Goal: Check status: Check status

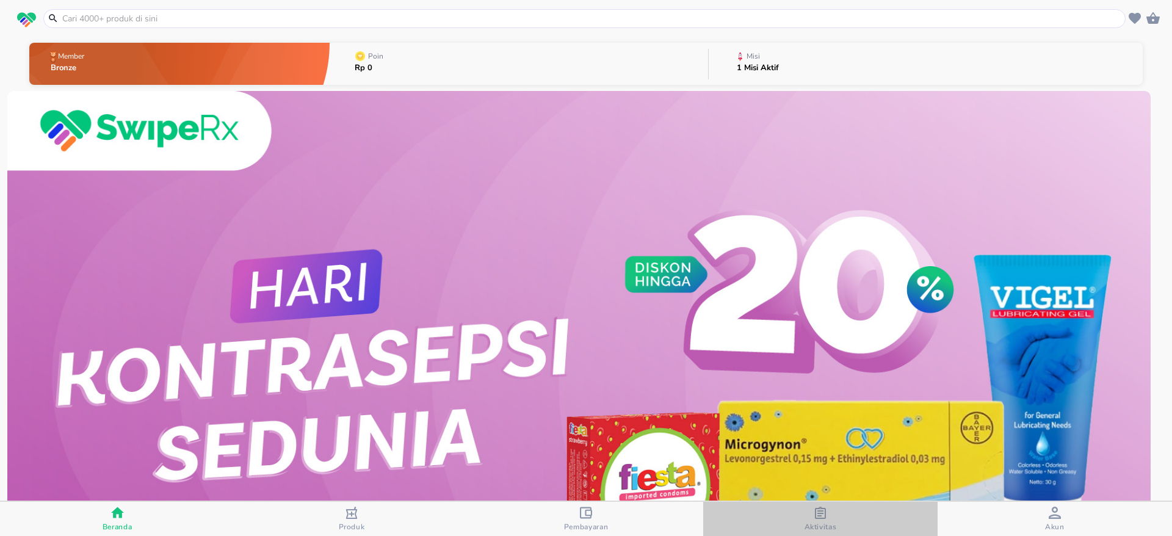
click at [830, 509] on div "Aktivitas" at bounding box center [821, 519] width 32 height 25
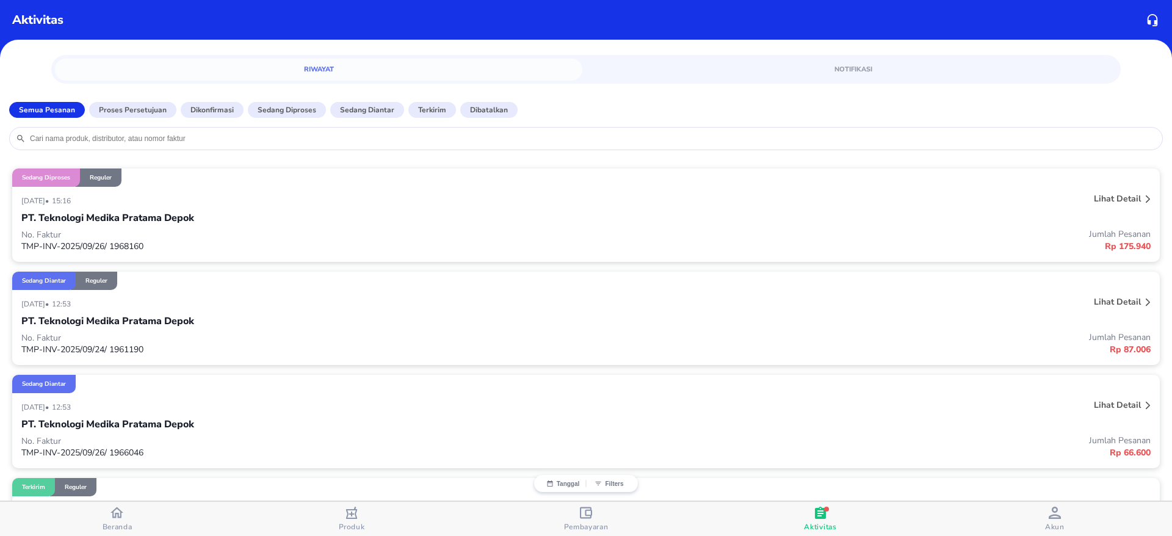
click at [1126, 197] on p "Lihat detail" at bounding box center [1117, 199] width 47 height 12
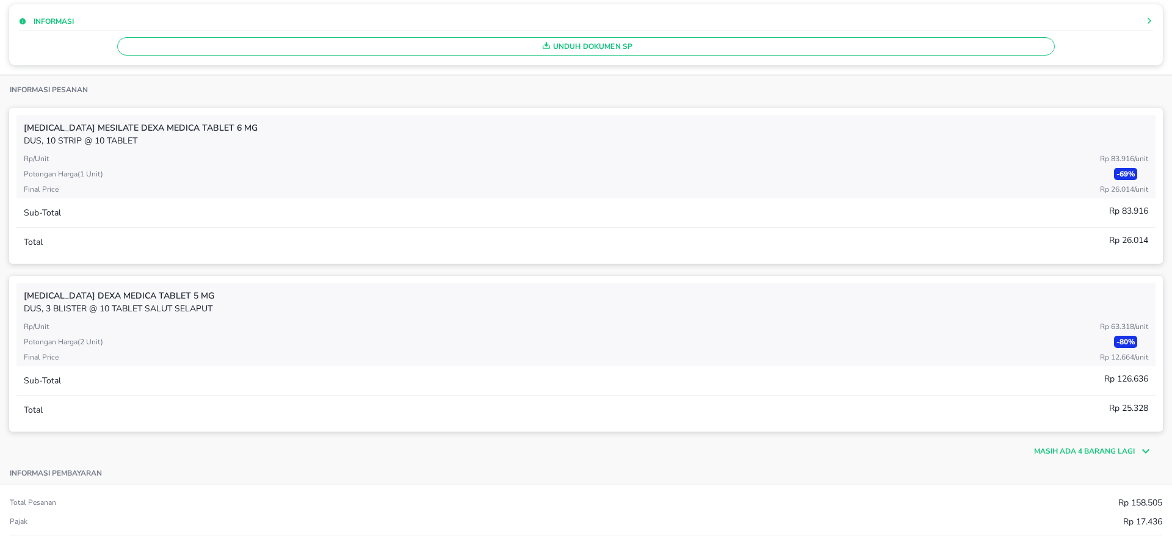
scroll to position [378, 0]
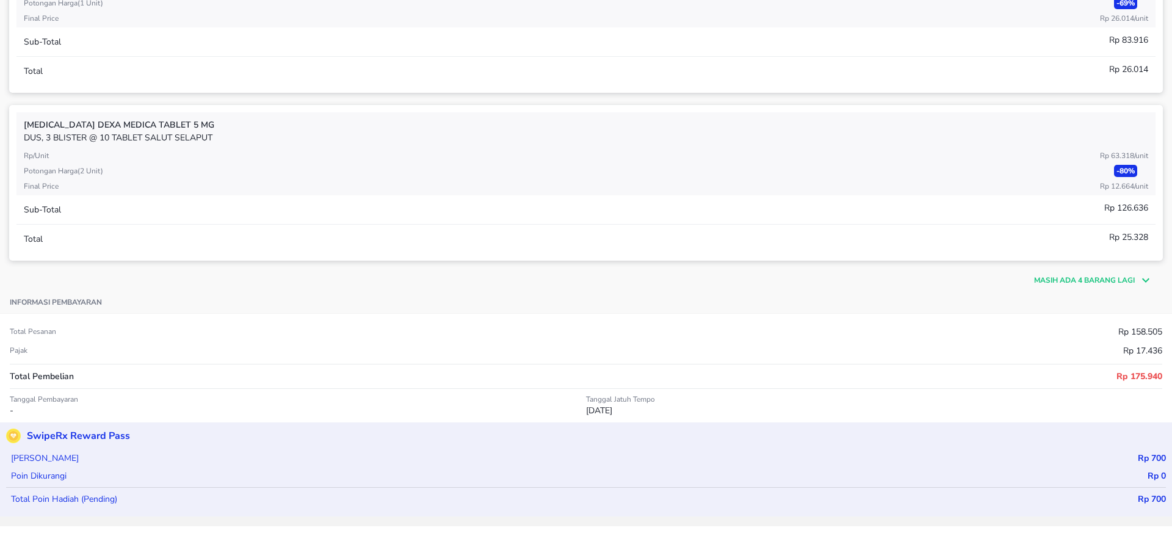
click at [1135, 281] on icon at bounding box center [1144, 280] width 18 height 15
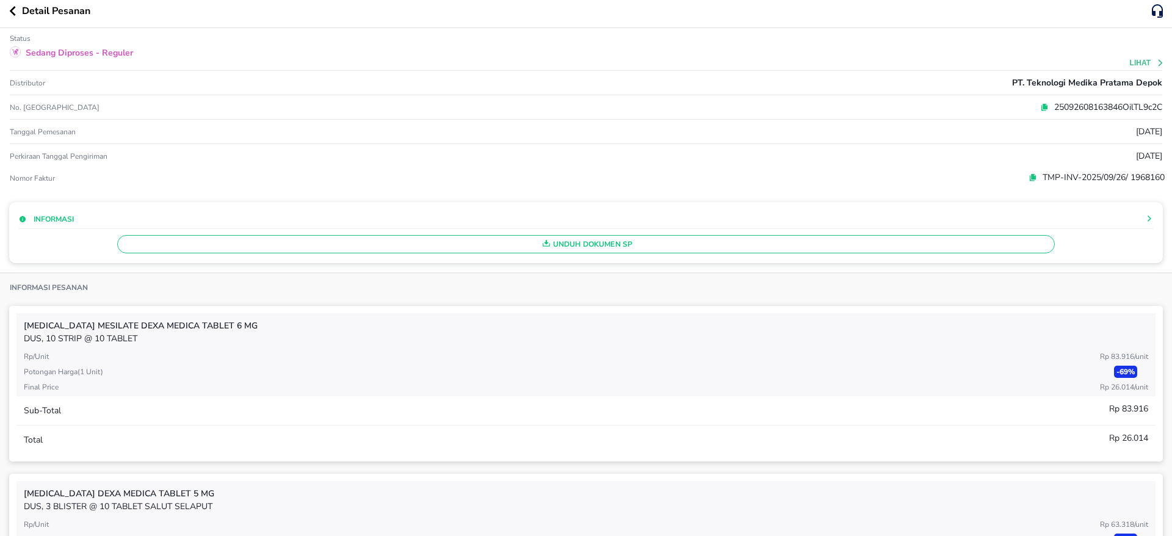
scroll to position [0, 0]
